Goal: Navigation & Orientation: Find specific page/section

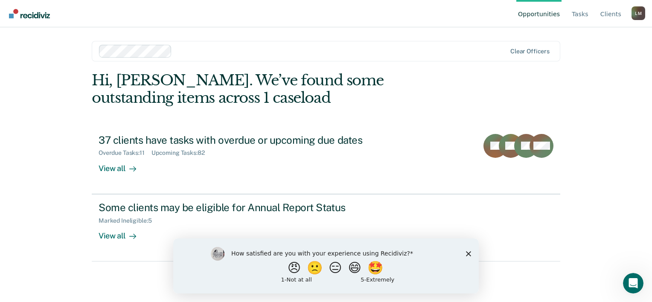
click at [631, 139] on div "Opportunities Tasks Client s [PERSON_NAME] [PERSON_NAME] Profile How it works L…" at bounding box center [326, 151] width 652 height 302
click at [469, 252] on icon "Close survey" at bounding box center [468, 253] width 5 height 5
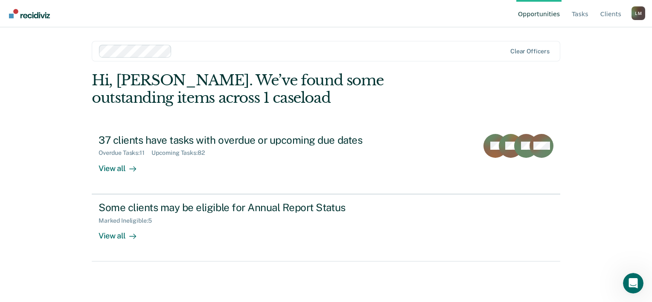
click at [618, 177] on div "Opportunities Tasks Client s [PERSON_NAME] [PERSON_NAME] Profile How it works L…" at bounding box center [326, 151] width 652 height 302
click at [613, 16] on link "Client s" at bounding box center [611, 13] width 24 height 27
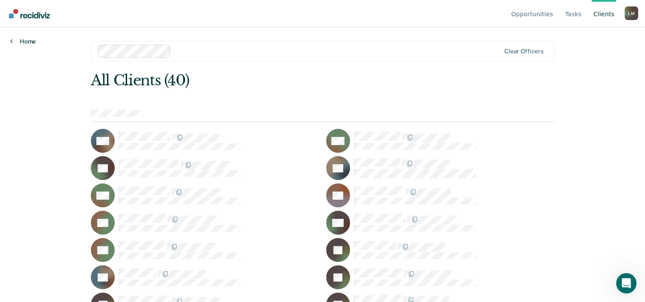
click at [29, 41] on link "Home" at bounding box center [23, 42] width 26 height 8
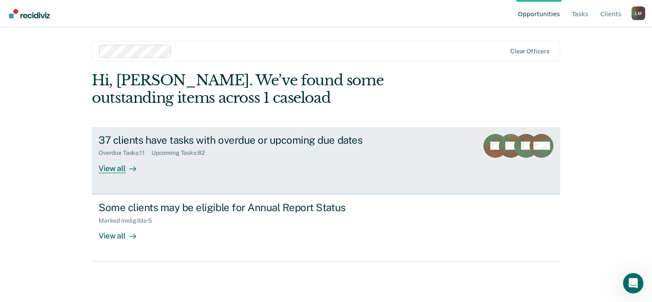
click at [335, 165] on div "37 clients have tasks with overdue or upcoming due dates Overdue Tasks : 11 Upc…" at bounding box center [259, 153] width 320 height 39
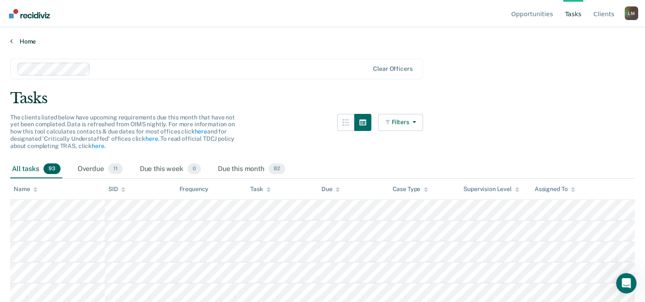
click at [33, 40] on link "Home" at bounding box center [322, 42] width 625 height 8
